Goal: Task Accomplishment & Management: Use online tool/utility

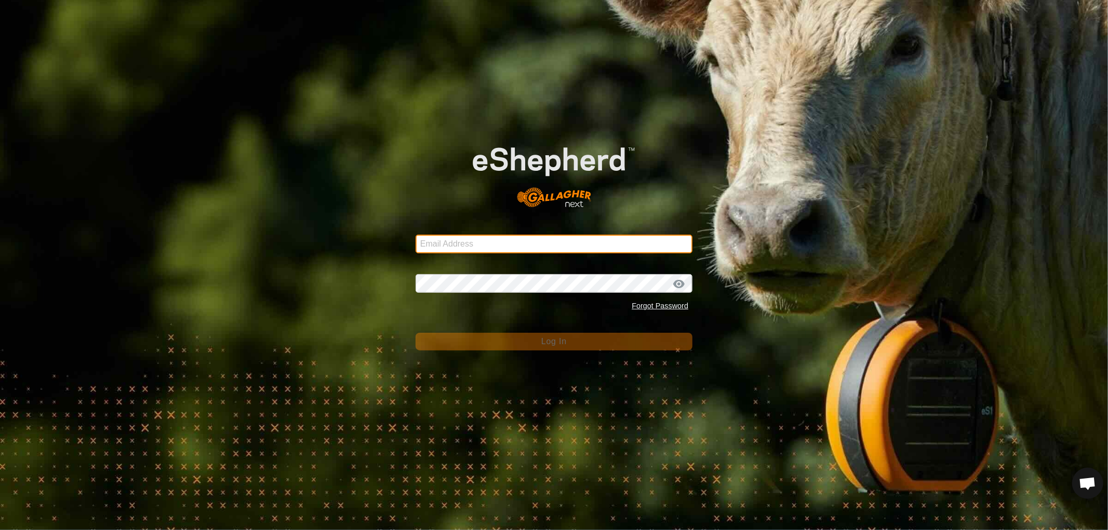
drag, startPoint x: 484, startPoint y: 238, endPoint x: 484, endPoint y: 248, distance: 9.9
click at [484, 238] on input "Email Address" at bounding box center [554, 244] width 277 height 19
type input "[EMAIL_ADDRESS][DOMAIN_NAME]"
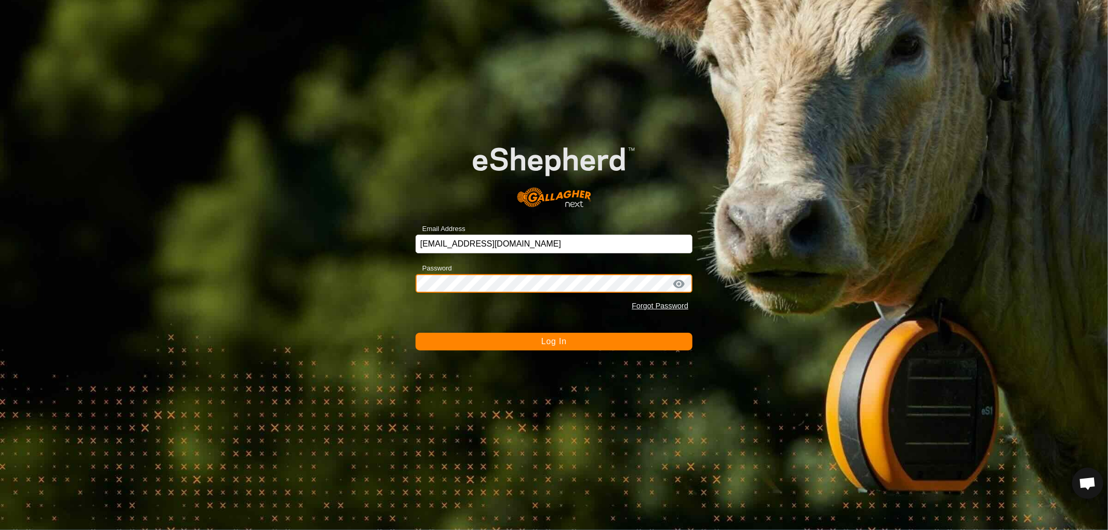
click at [416, 333] on button "Log In" at bounding box center [554, 342] width 277 height 18
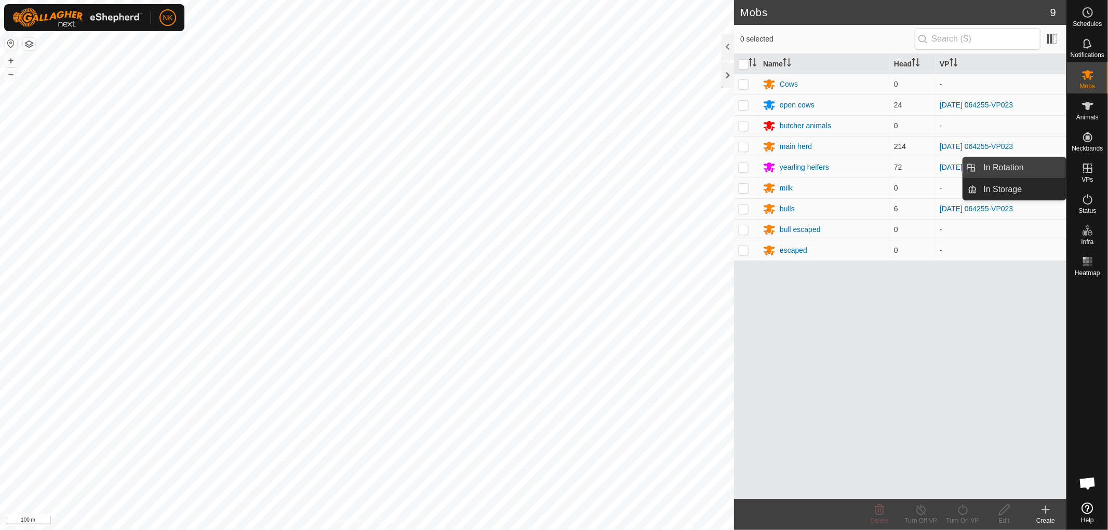
click at [1003, 172] on link "In Rotation" at bounding box center [1022, 167] width 89 height 21
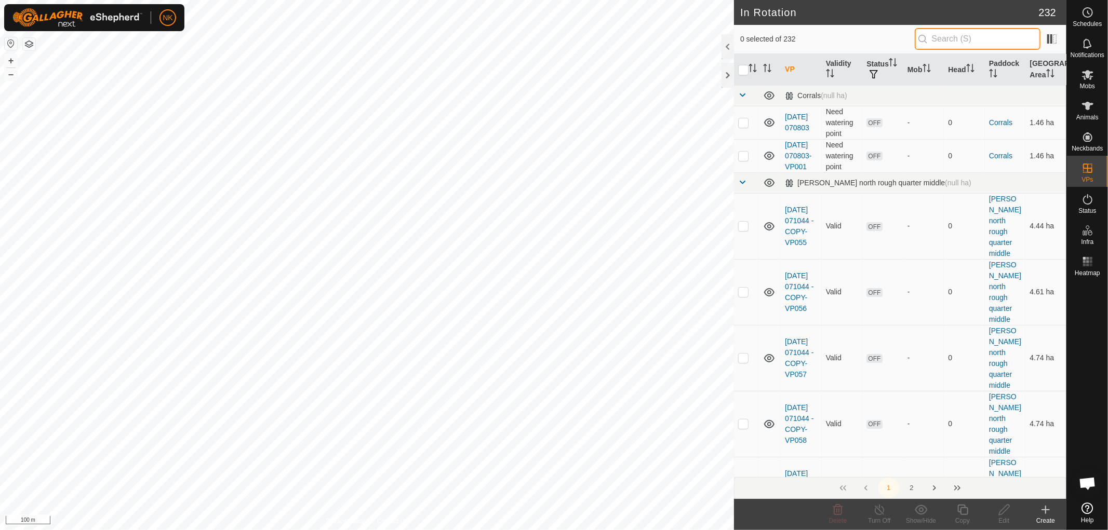
click at [958, 39] on input "text" at bounding box center [978, 39] width 126 height 22
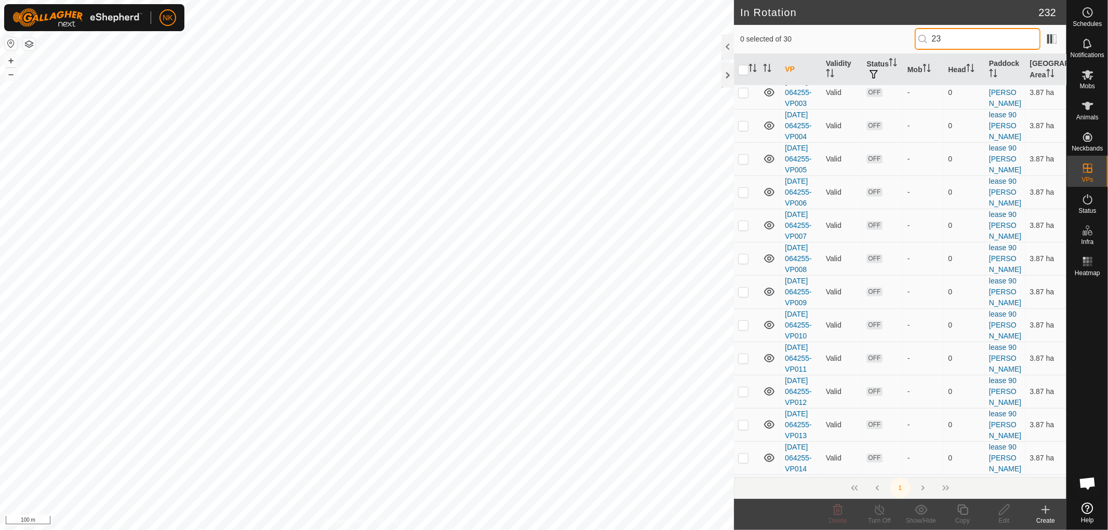
scroll to position [346, 0]
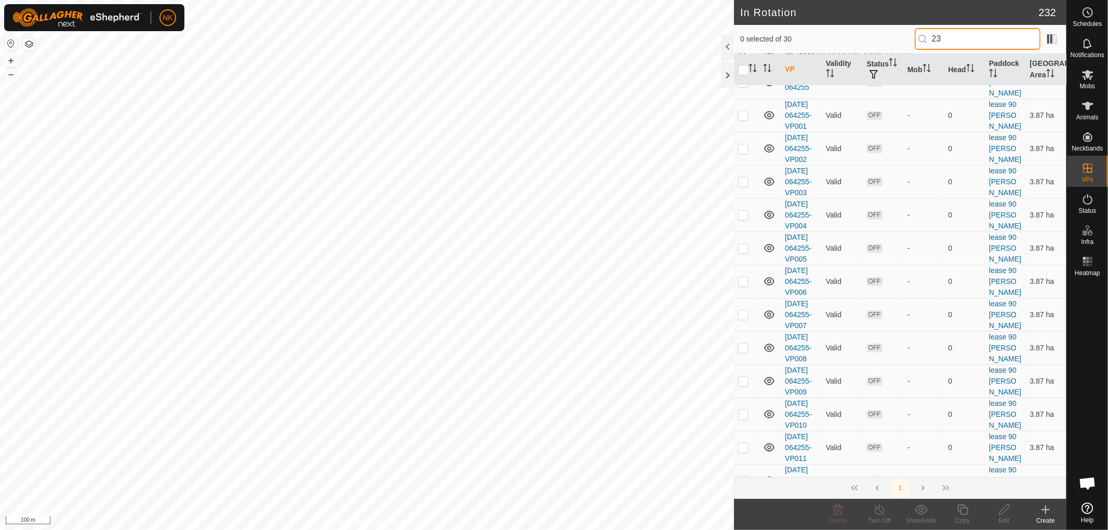
click at [938, 39] on input "23" at bounding box center [978, 39] width 126 height 22
click at [933, 38] on input "23" at bounding box center [978, 39] width 126 height 22
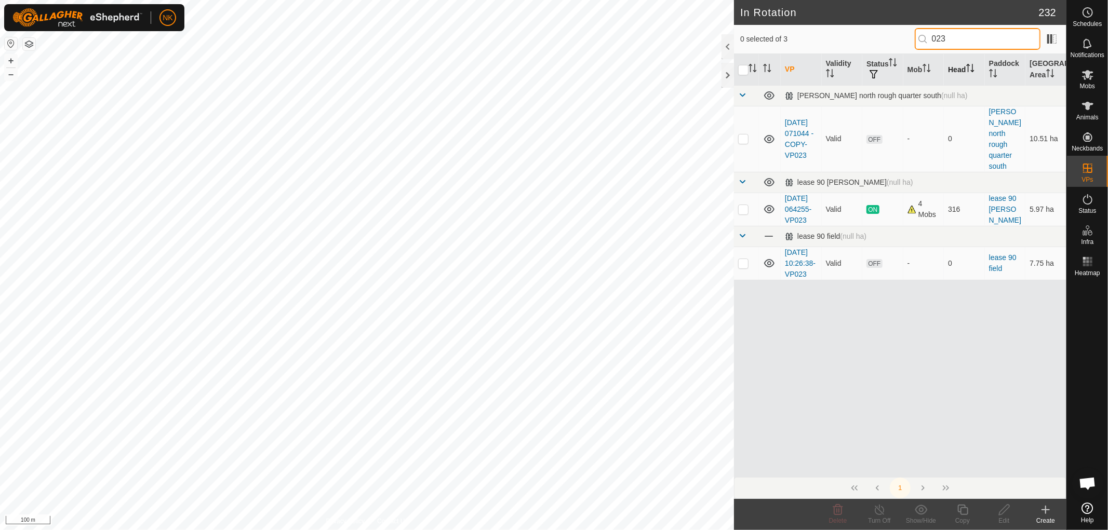
scroll to position [0, 0]
type input "023"
click at [746, 205] on p-checkbox at bounding box center [743, 209] width 10 height 8
checkbox input "true"
click at [961, 515] on icon at bounding box center [962, 510] width 13 height 12
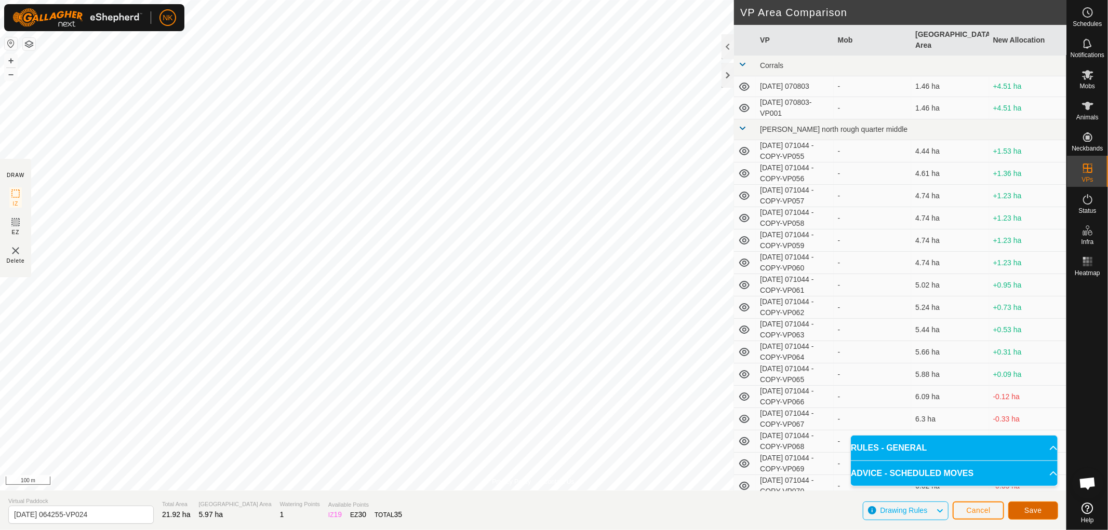
click at [1036, 510] on span "Save" at bounding box center [1033, 510] width 18 height 8
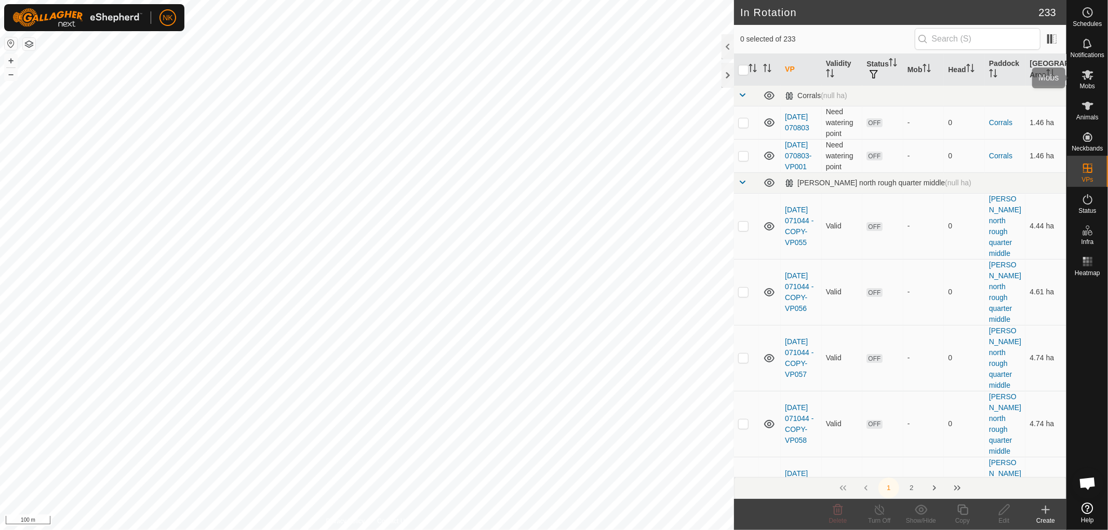
click at [1087, 81] on es-mob-svg-icon at bounding box center [1087, 74] width 19 height 17
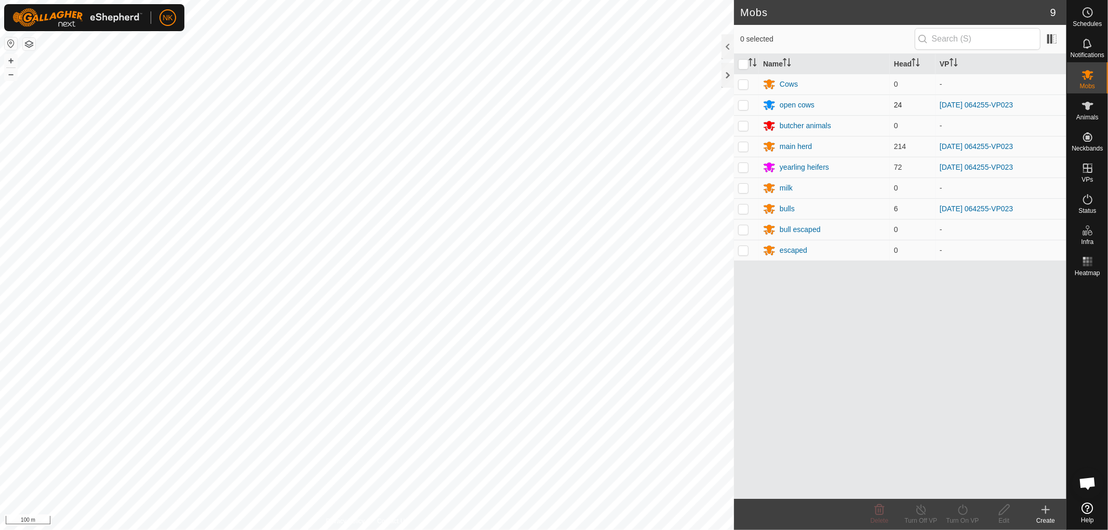
click at [739, 106] on p-checkbox at bounding box center [743, 105] width 10 height 8
checkbox input "true"
click at [743, 146] on p-checkbox at bounding box center [743, 146] width 10 height 8
checkbox input "true"
click at [743, 169] on p-checkbox at bounding box center [743, 167] width 10 height 8
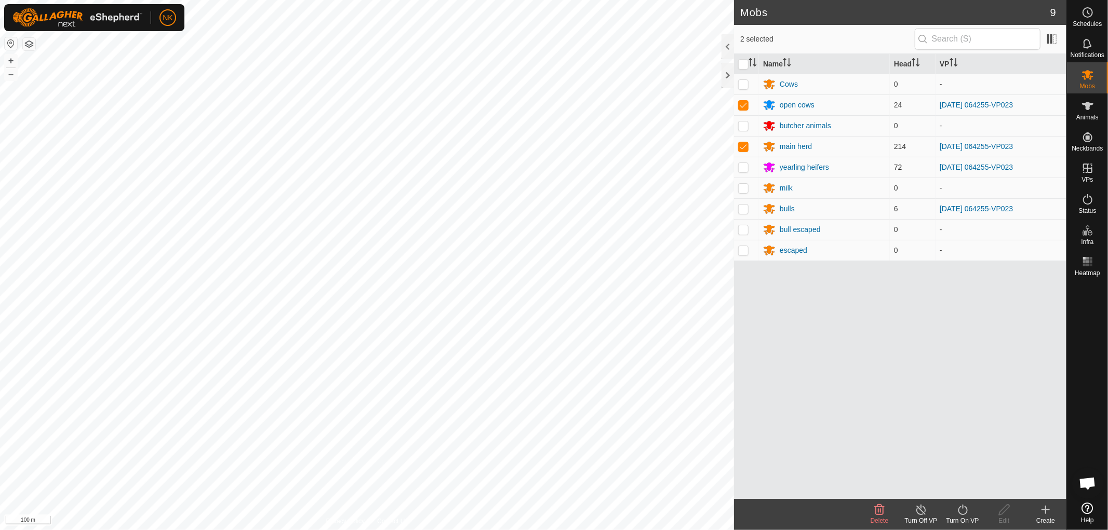
checkbox input "true"
click at [748, 211] on p-checkbox at bounding box center [743, 209] width 10 height 8
checkbox input "true"
click at [962, 513] on icon at bounding box center [962, 510] width 13 height 12
click at [951, 487] on link "Now" at bounding box center [993, 487] width 103 height 21
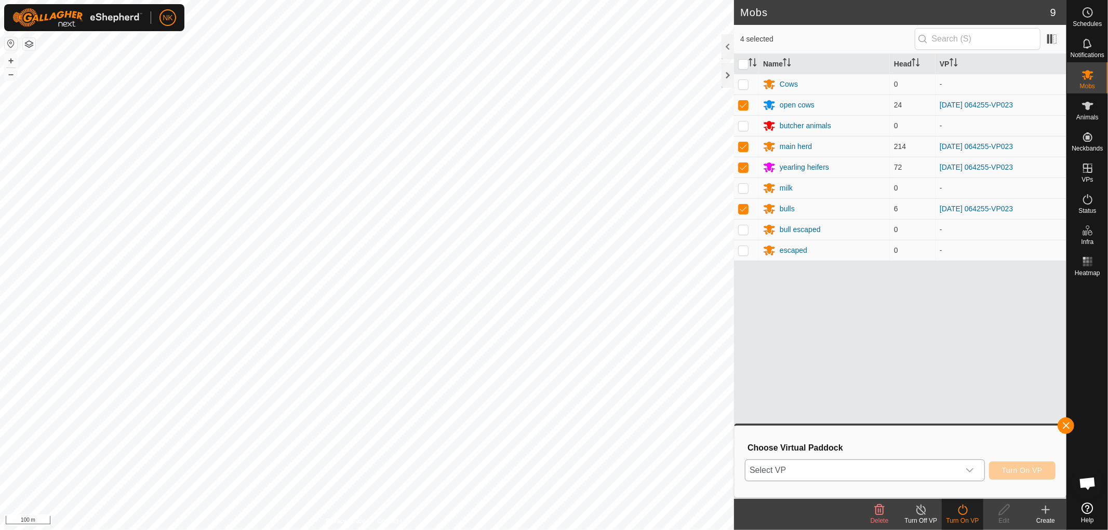
click at [869, 468] on span "Select VP" at bounding box center [852, 470] width 214 height 21
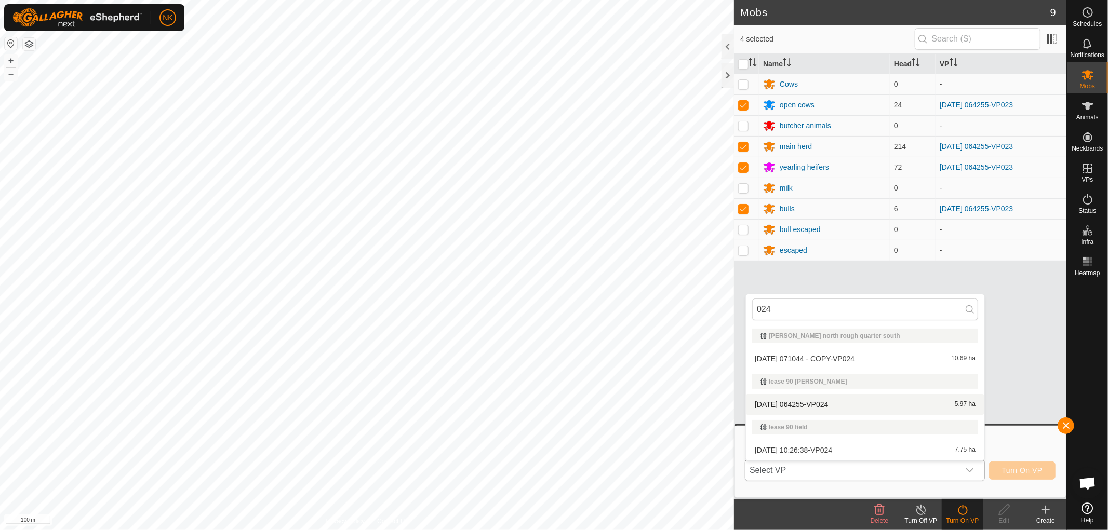
type input "024"
click at [830, 399] on li "2025-09-23 064255-VP024 5.97 ha" at bounding box center [865, 404] width 238 height 21
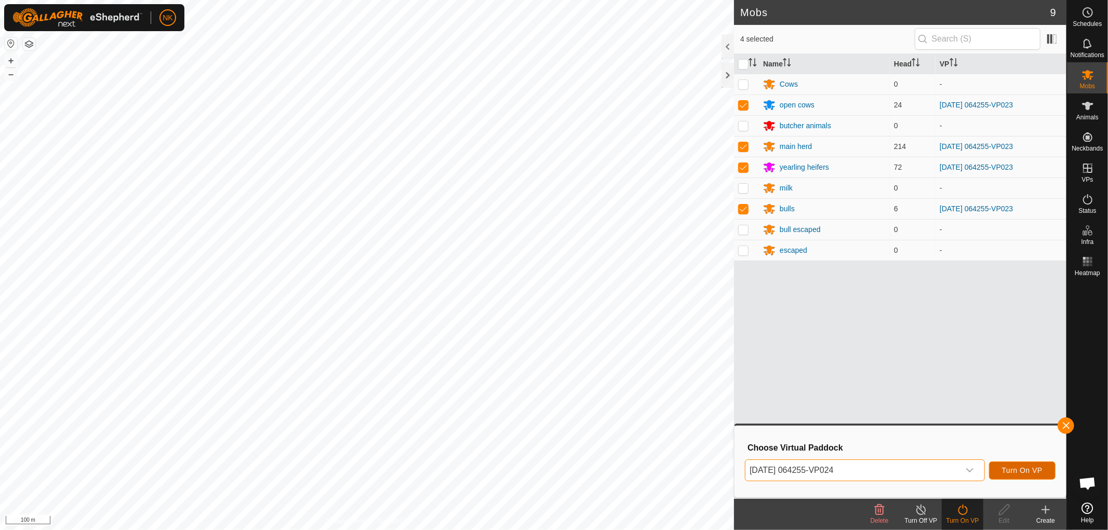
click at [1021, 472] on span "Turn On VP" at bounding box center [1022, 470] width 41 height 8
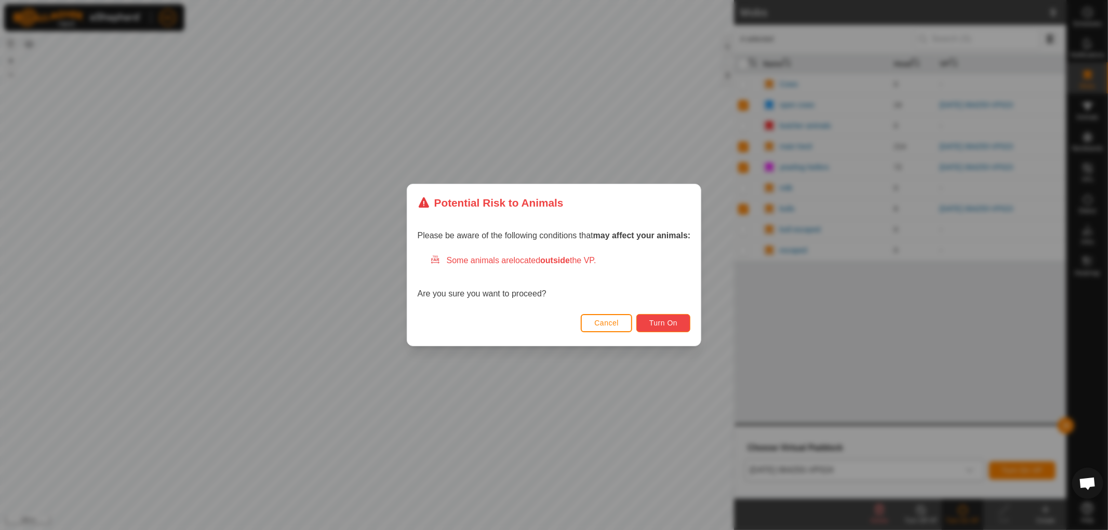
click at [676, 326] on span "Turn On" at bounding box center [663, 323] width 28 height 8
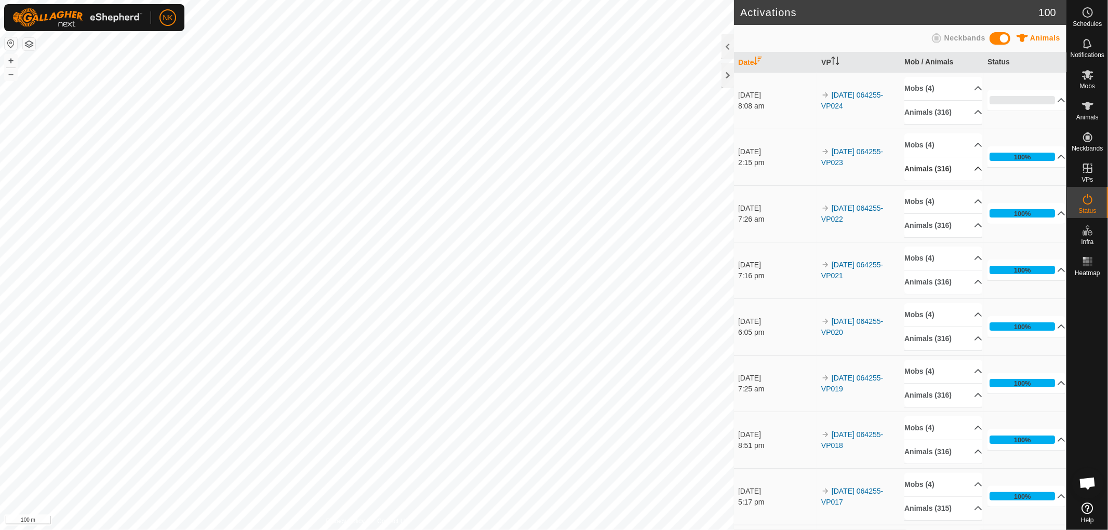
click at [928, 167] on p-accordion-header "Animals (316)" at bounding box center [943, 168] width 78 height 23
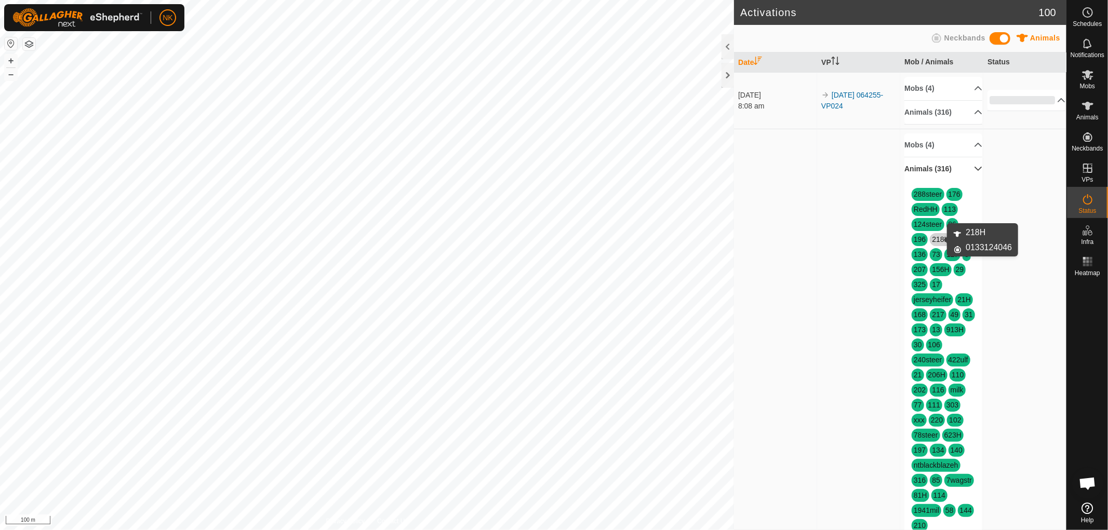
click at [937, 239] on link "218H" at bounding box center [940, 239] width 17 height 8
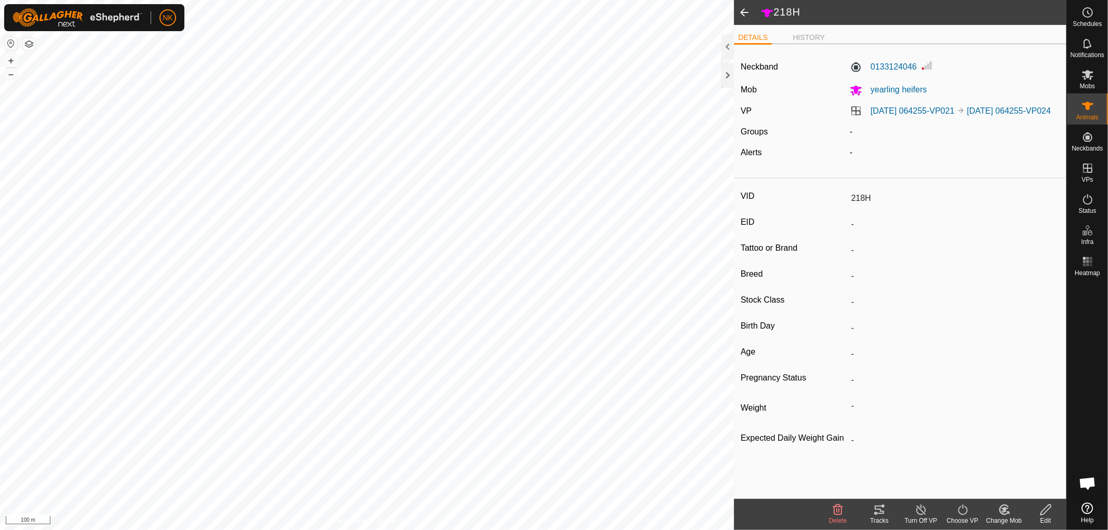
click at [883, 516] on div "Tracks" at bounding box center [880, 520] width 42 height 9
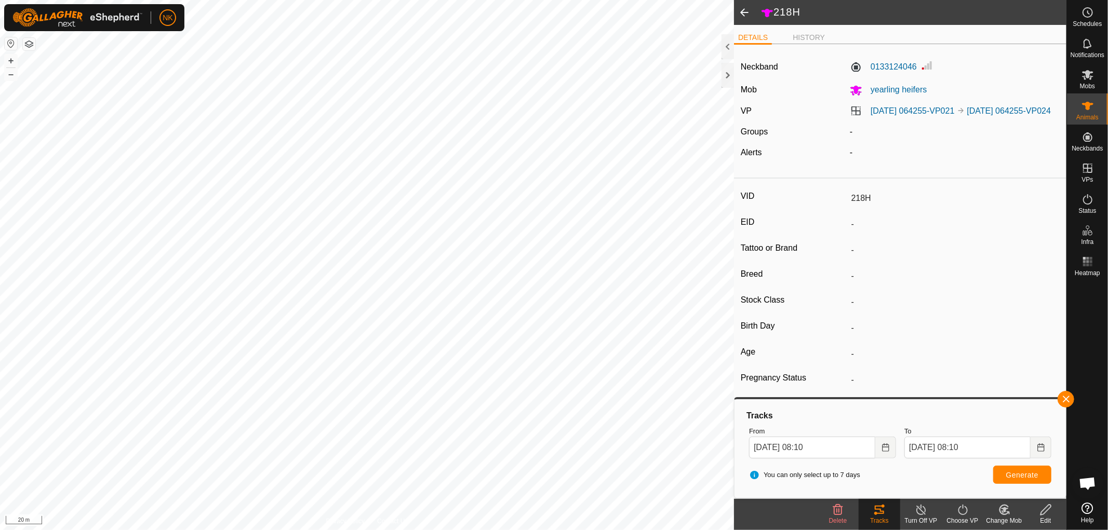
click at [743, 14] on span at bounding box center [744, 12] width 21 height 25
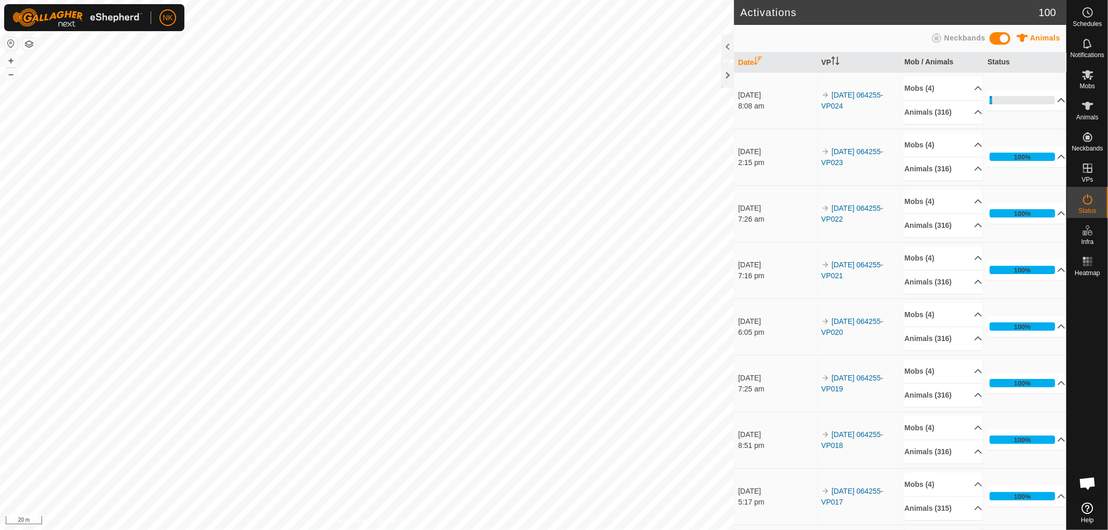
click at [993, 101] on div "4%" at bounding box center [1022, 100] width 65 height 8
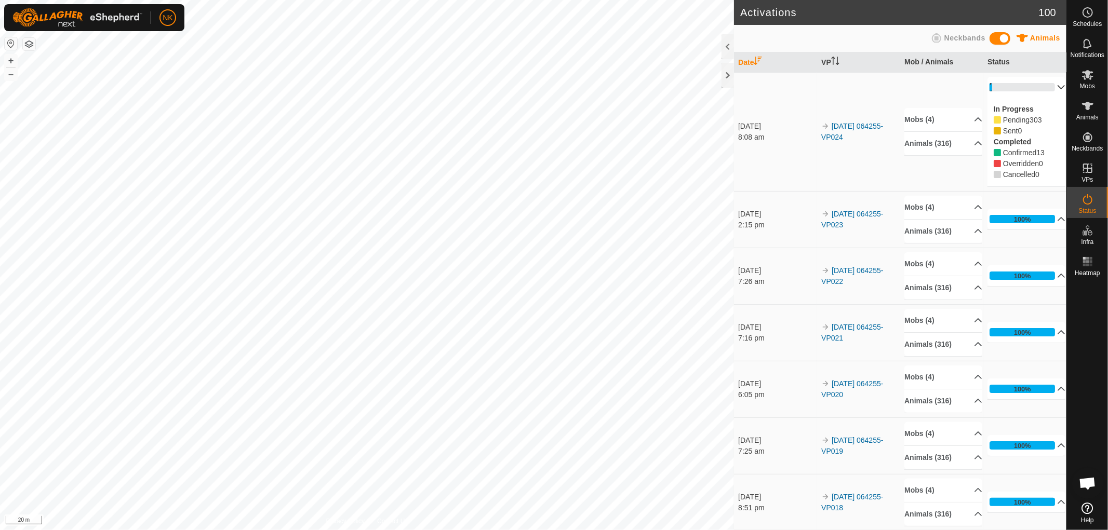
click at [994, 89] on p-accordion-header "4%" at bounding box center [1027, 87] width 78 height 21
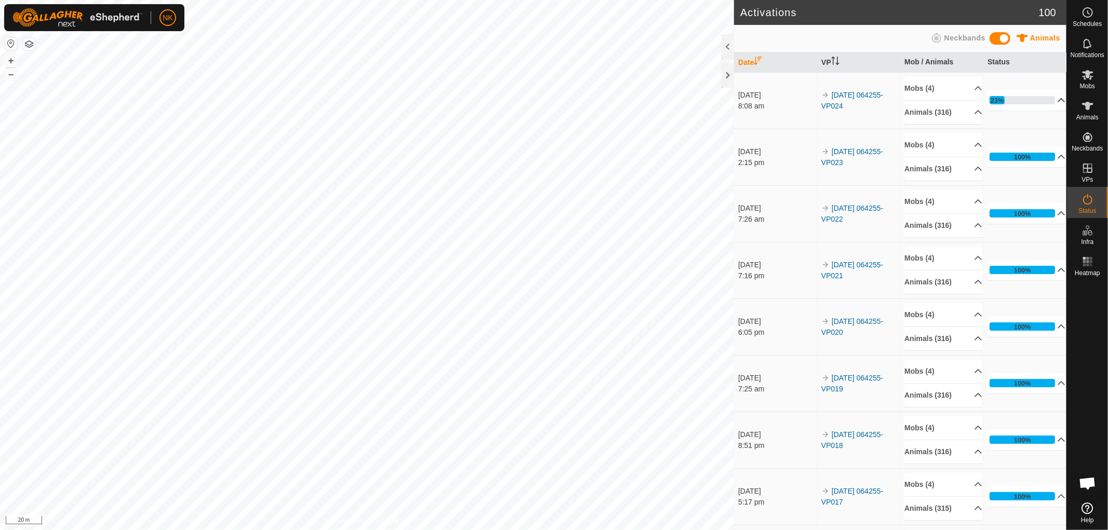
click at [1000, 100] on div "23%" at bounding box center [998, 101] width 14 height 10
